Goal: Task Accomplishment & Management: Use online tool/utility

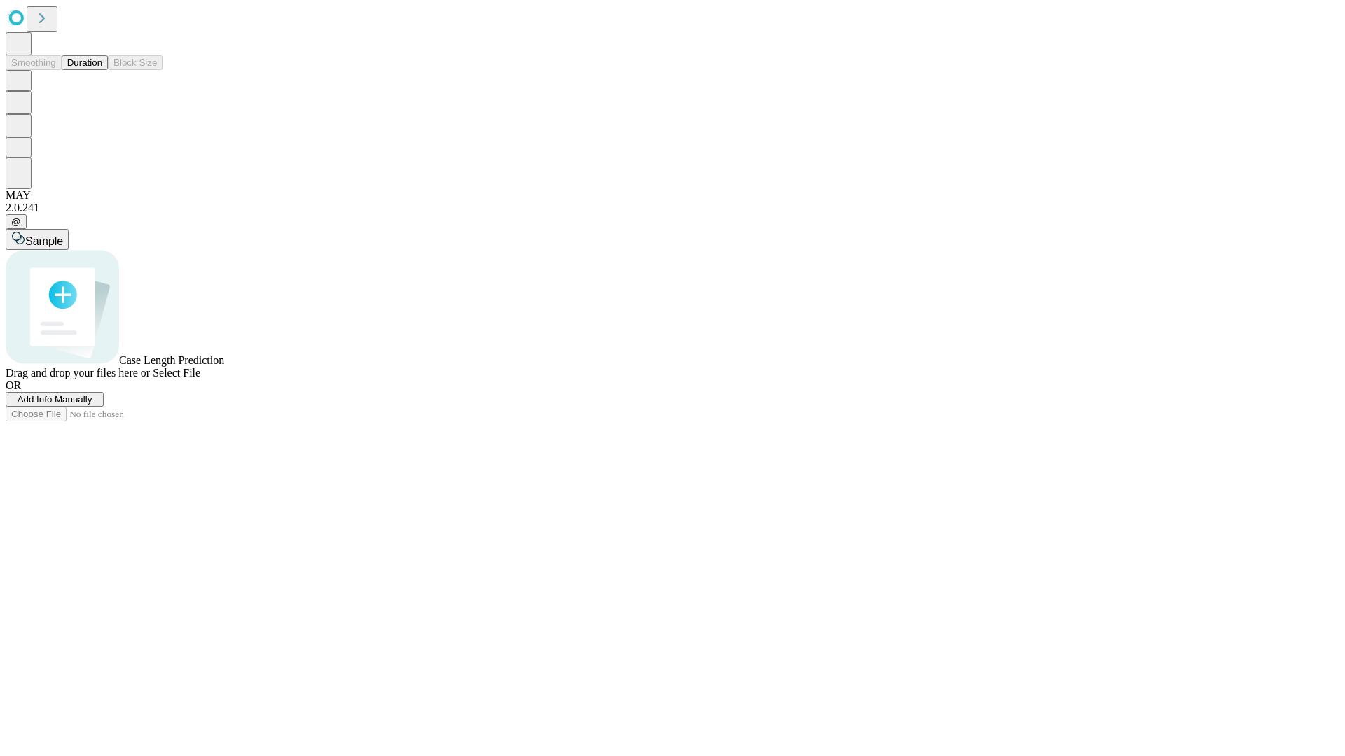
click at [92, 405] on span "Add Info Manually" at bounding box center [55, 399] width 75 height 11
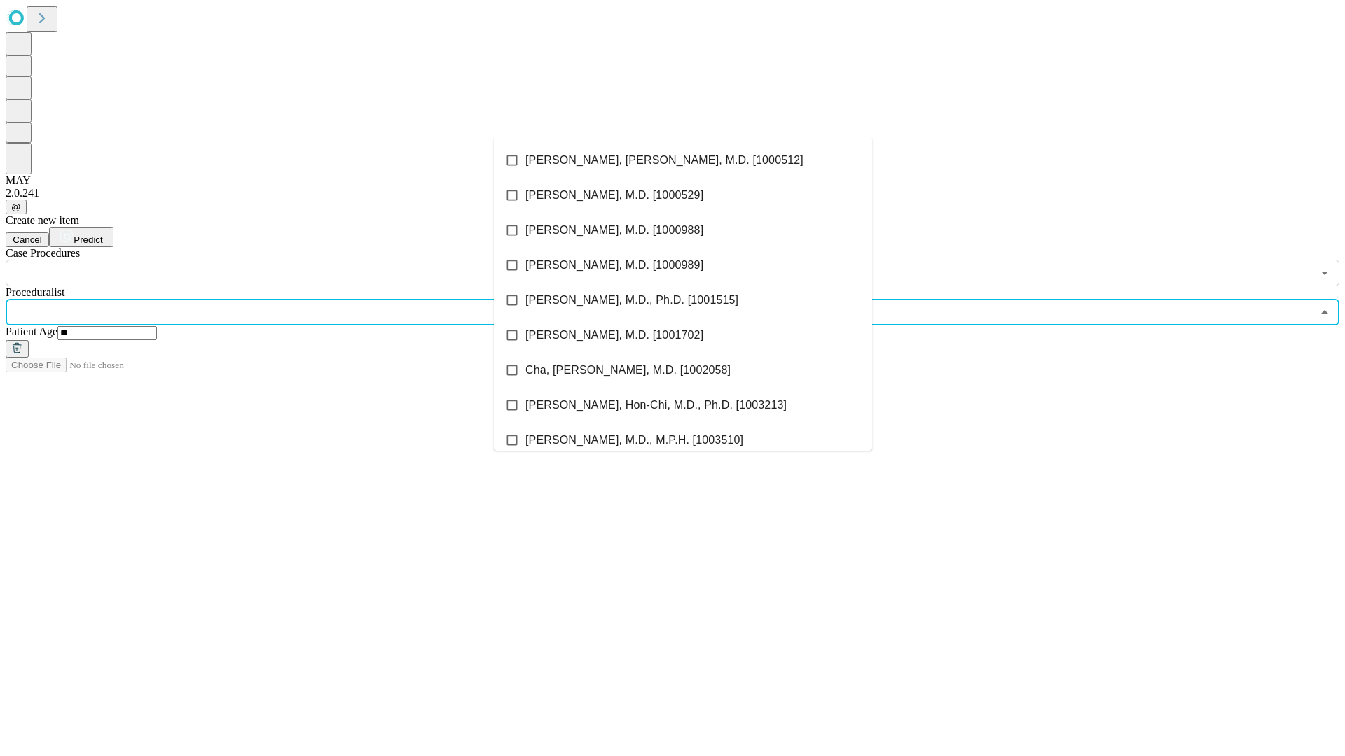
click at [683, 160] on li "[PERSON_NAME], [PERSON_NAME], M.D. [1000512]" at bounding box center [683, 160] width 378 height 35
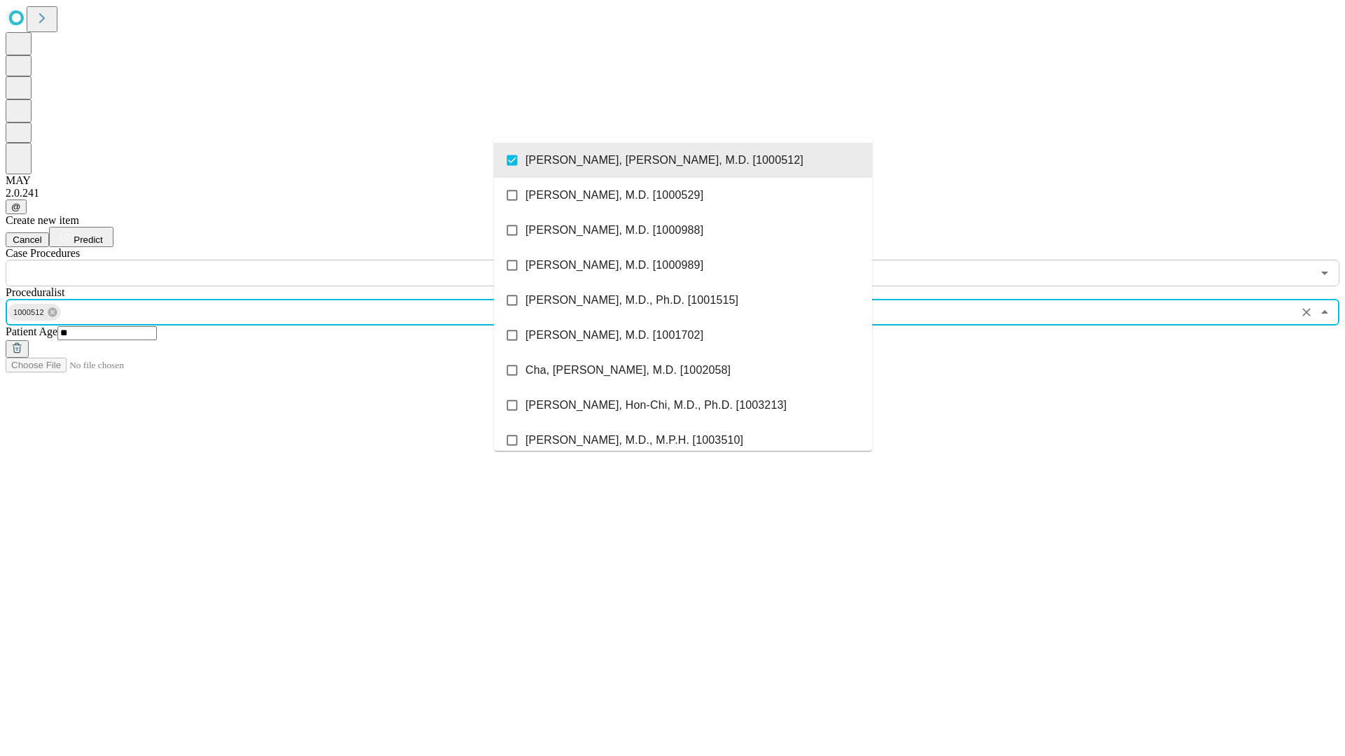
click at [294, 260] on input "text" at bounding box center [659, 273] width 1306 height 27
